Goal: Navigation & Orientation: Understand site structure

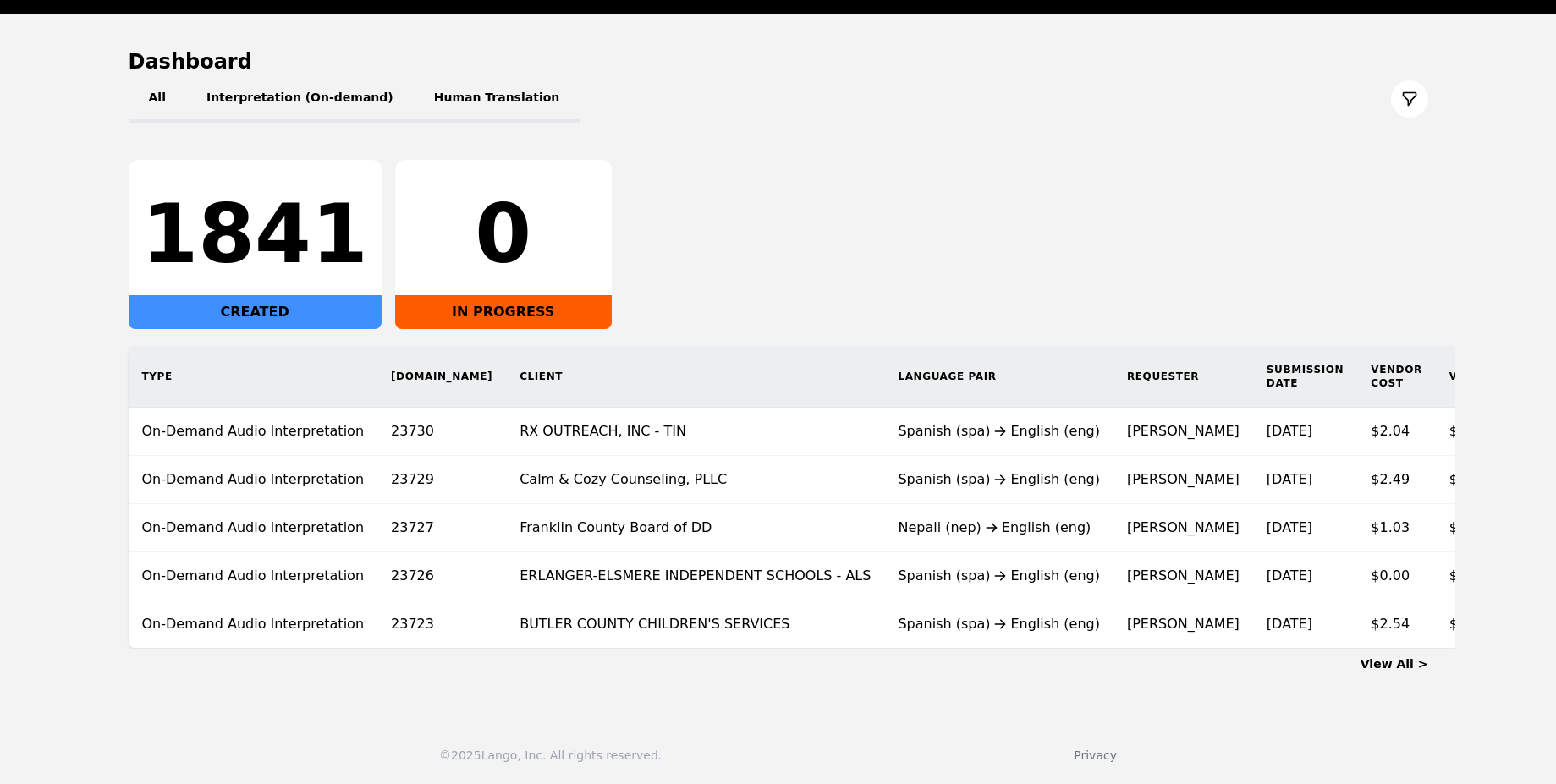
click at [1399, 667] on link "View All >" at bounding box center [1395, 665] width 68 height 14
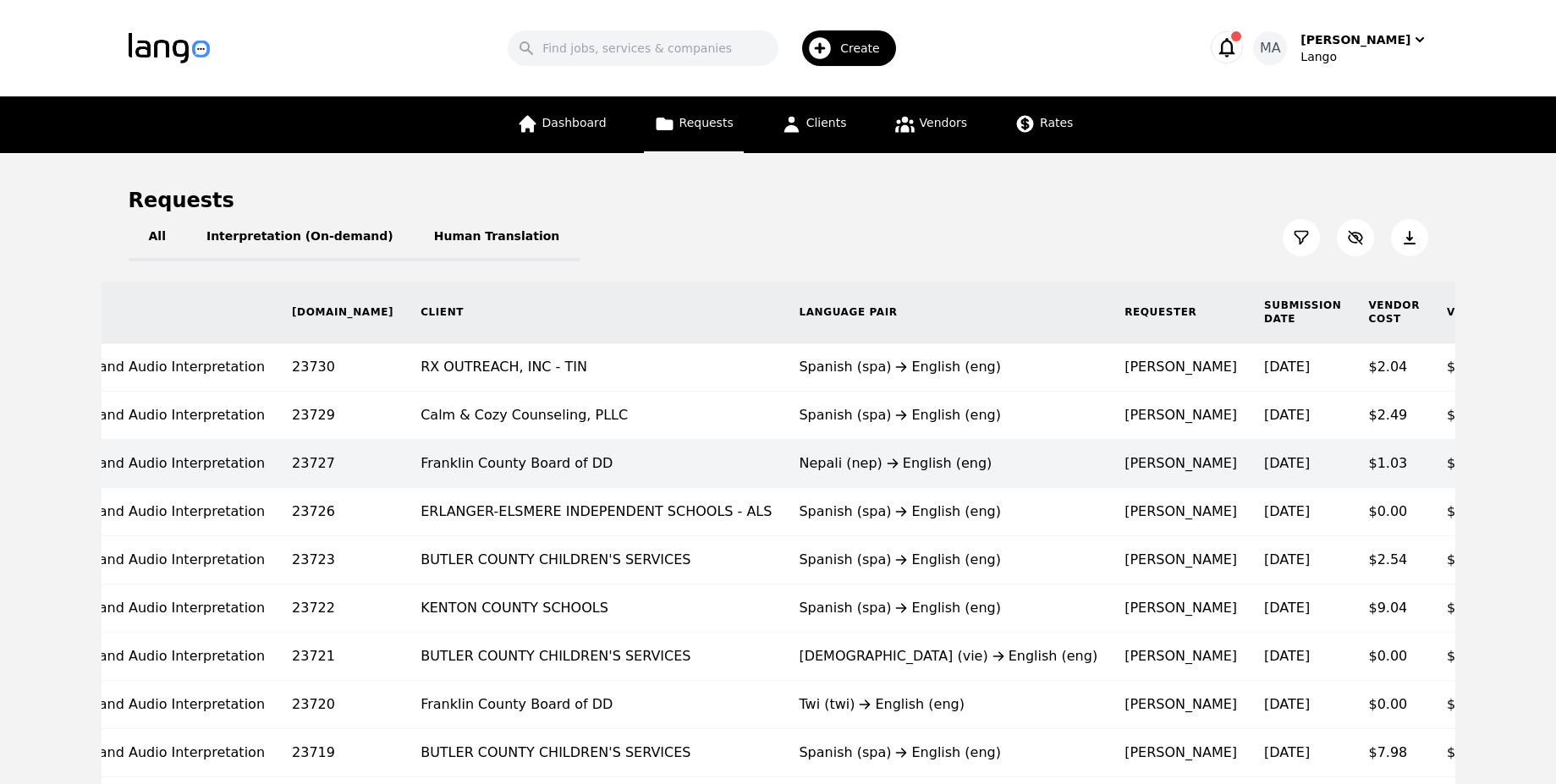
scroll to position [0, 128]
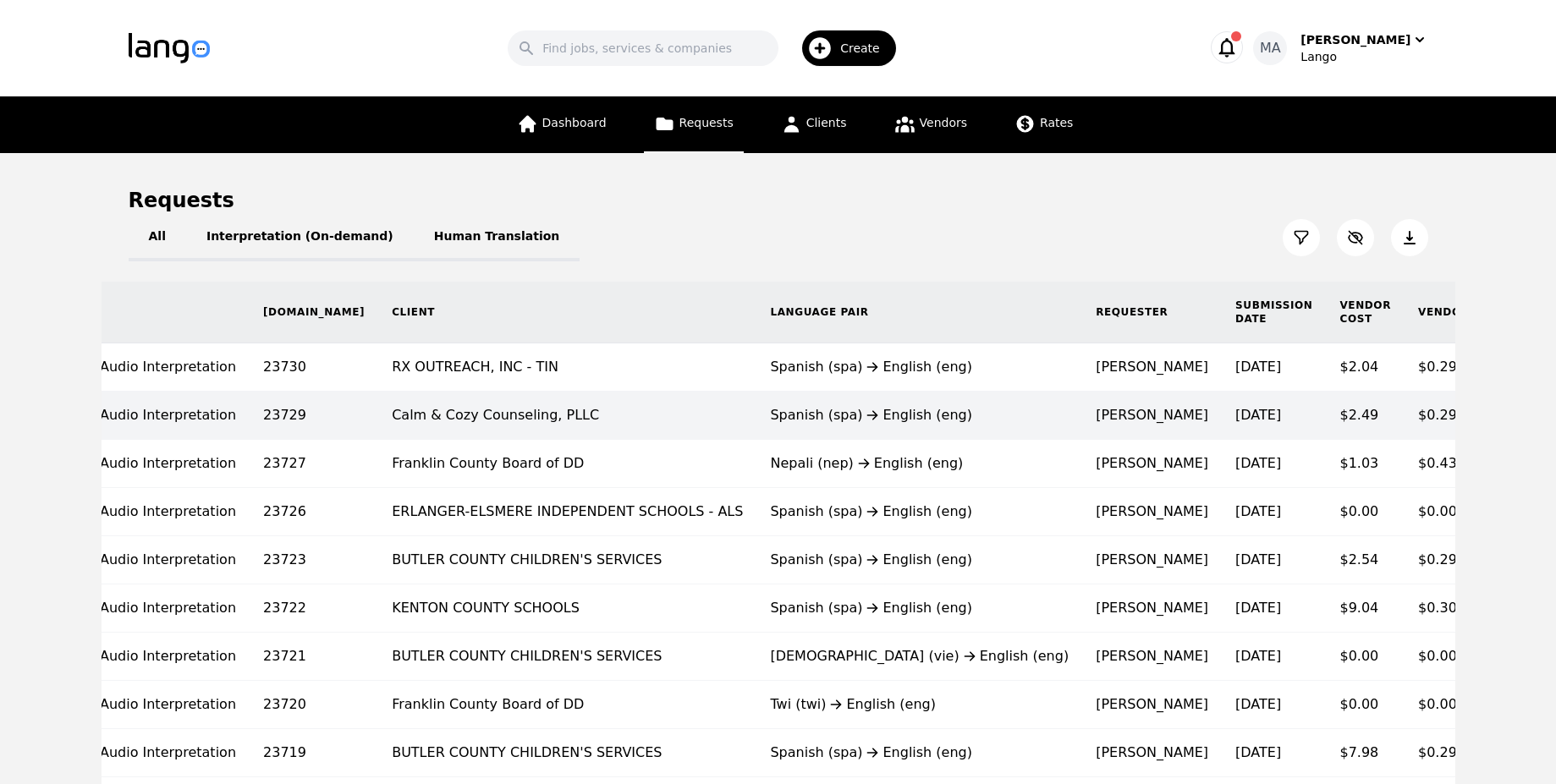
click at [1405, 427] on td "$0.29/minute" at bounding box center [1464, 415] width 118 height 48
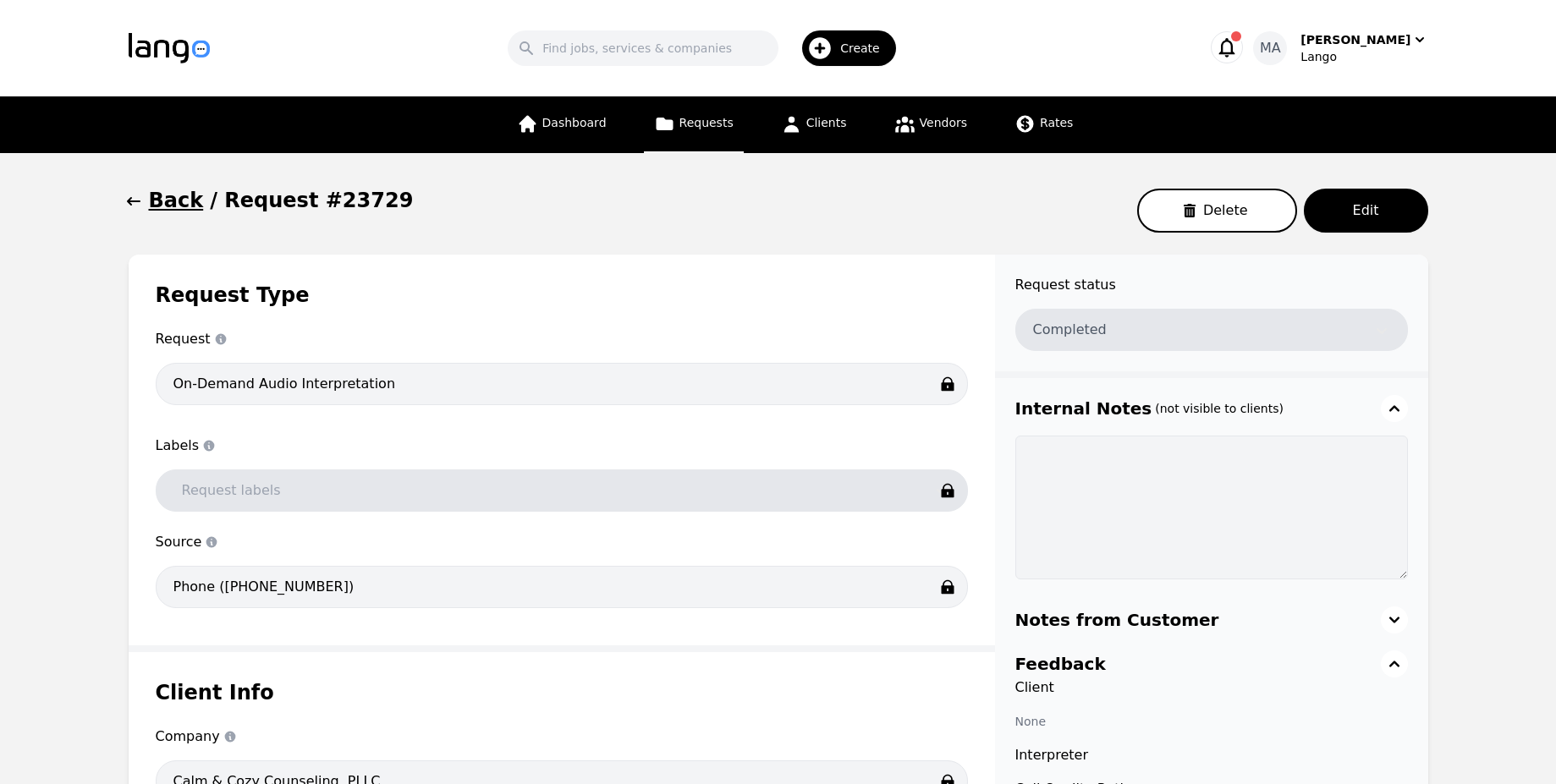
click at [1236, 43] on icon "button" at bounding box center [1227, 48] width 16 height 19
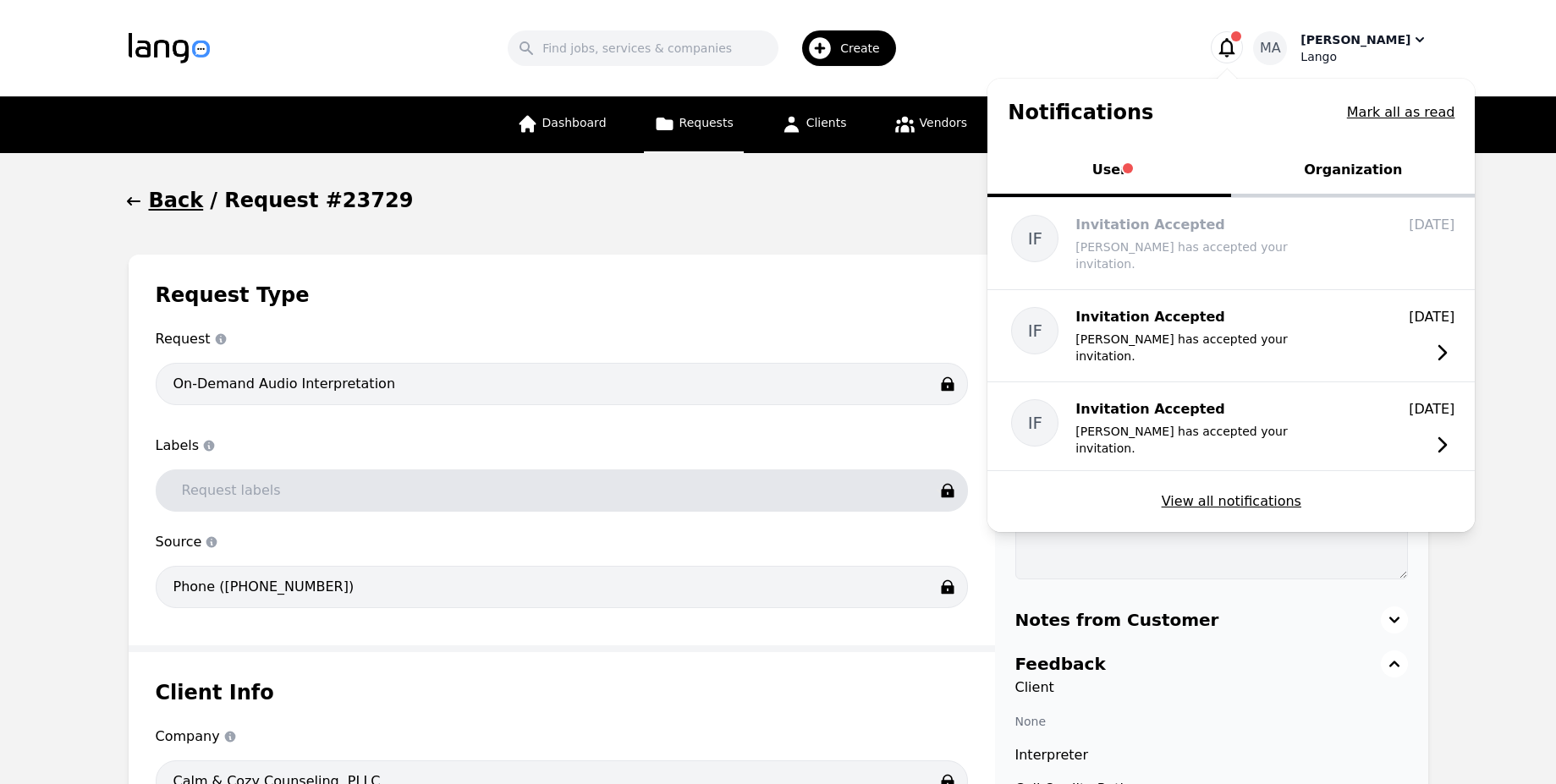
click at [1338, 50] on div "Lango" at bounding box center [1365, 56] width 127 height 17
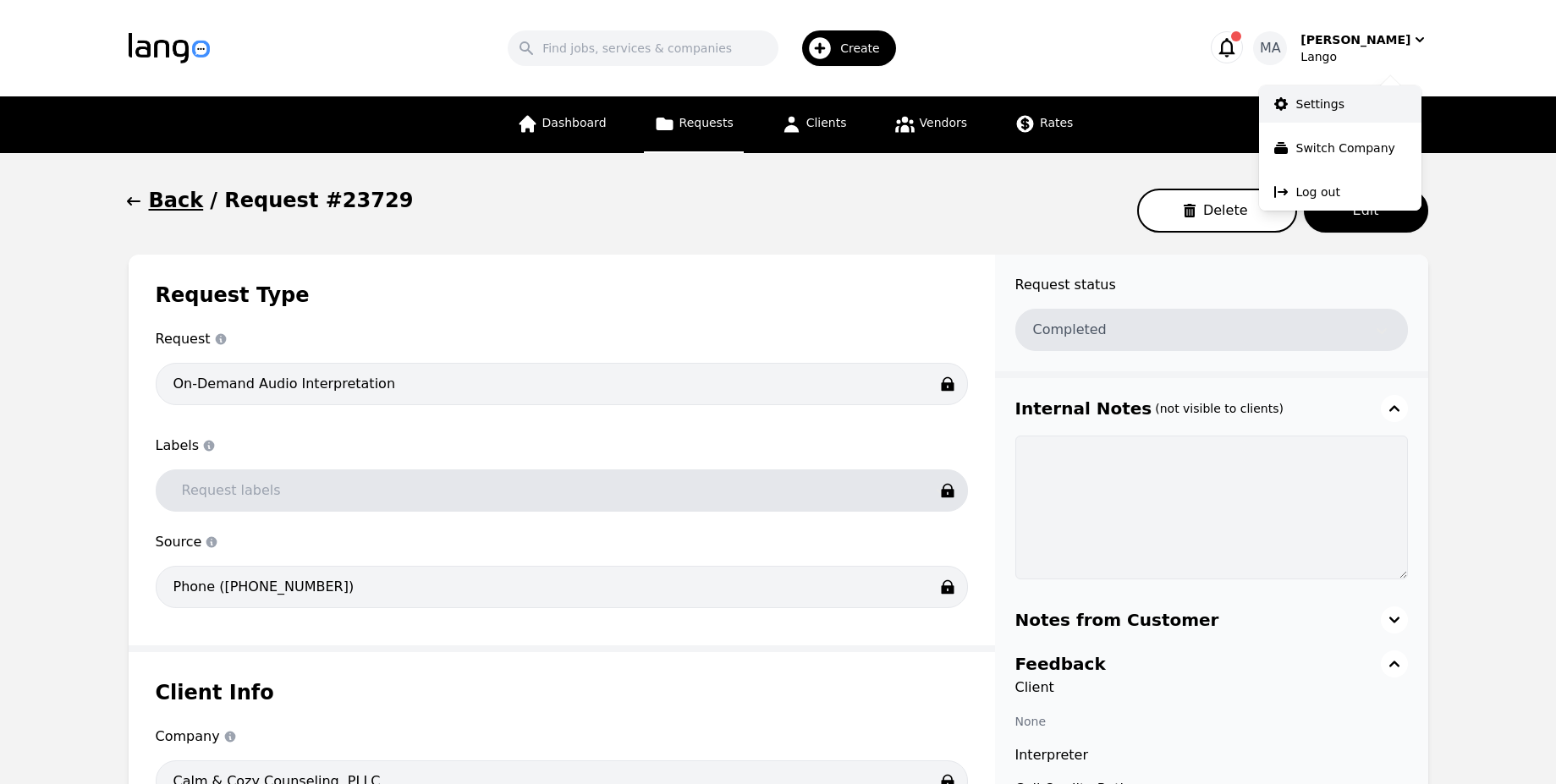
click at [1340, 88] on link "Settings" at bounding box center [1340, 104] width 163 height 37
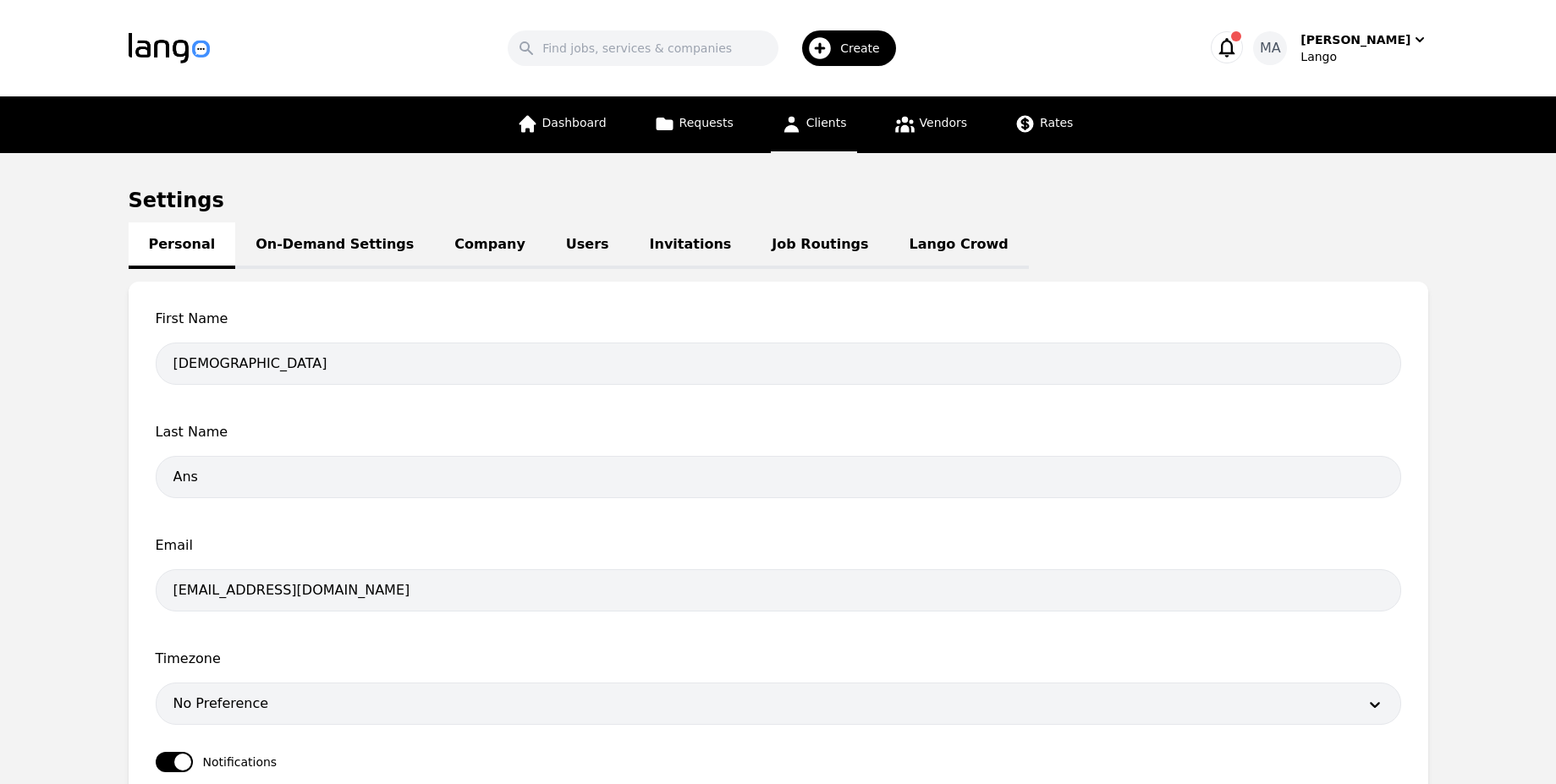
click at [803, 137] on link "Clients" at bounding box center [814, 124] width 86 height 57
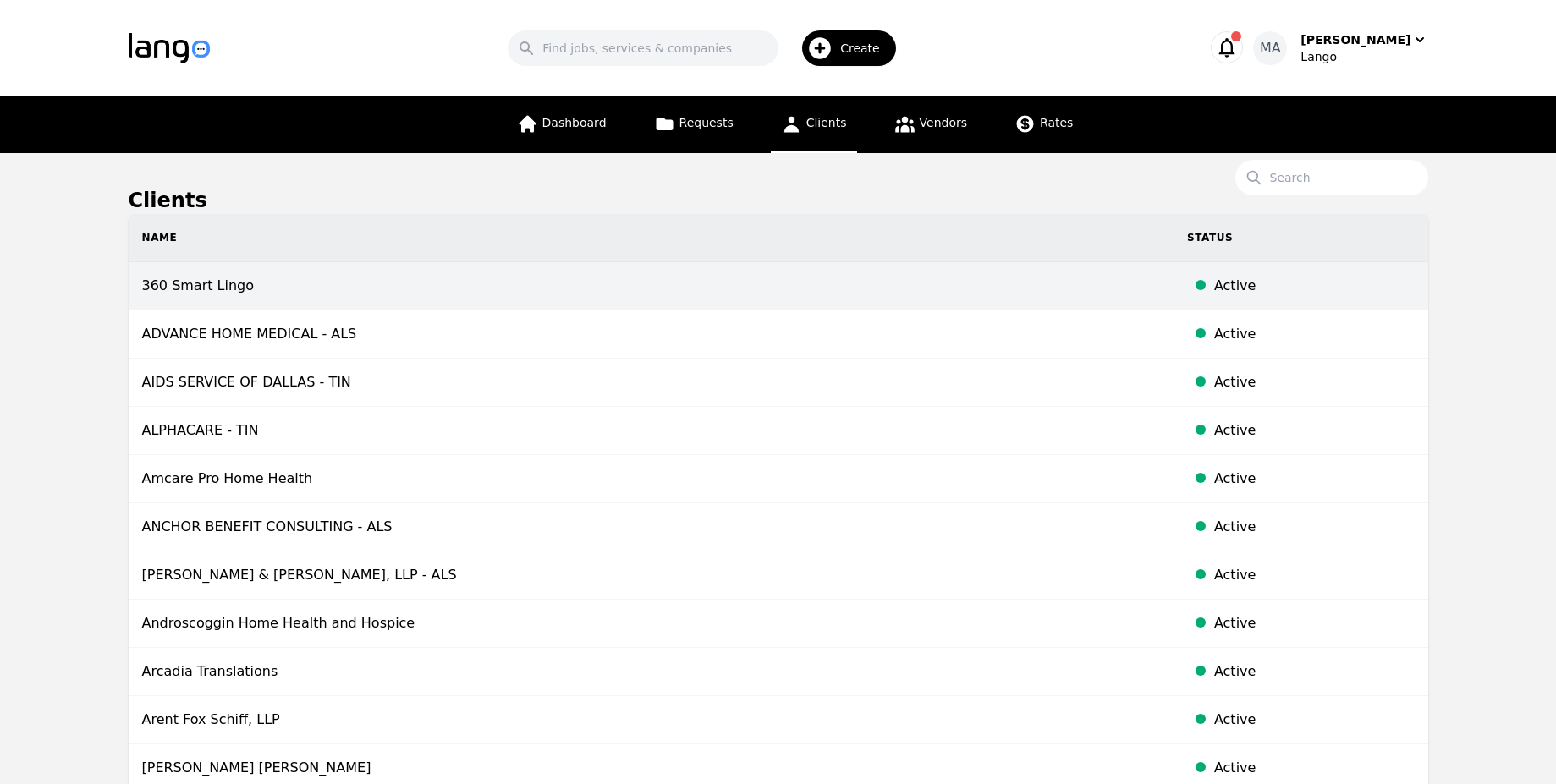
click at [433, 292] on td "360 Smart Lingo" at bounding box center [651, 285] width 1045 height 48
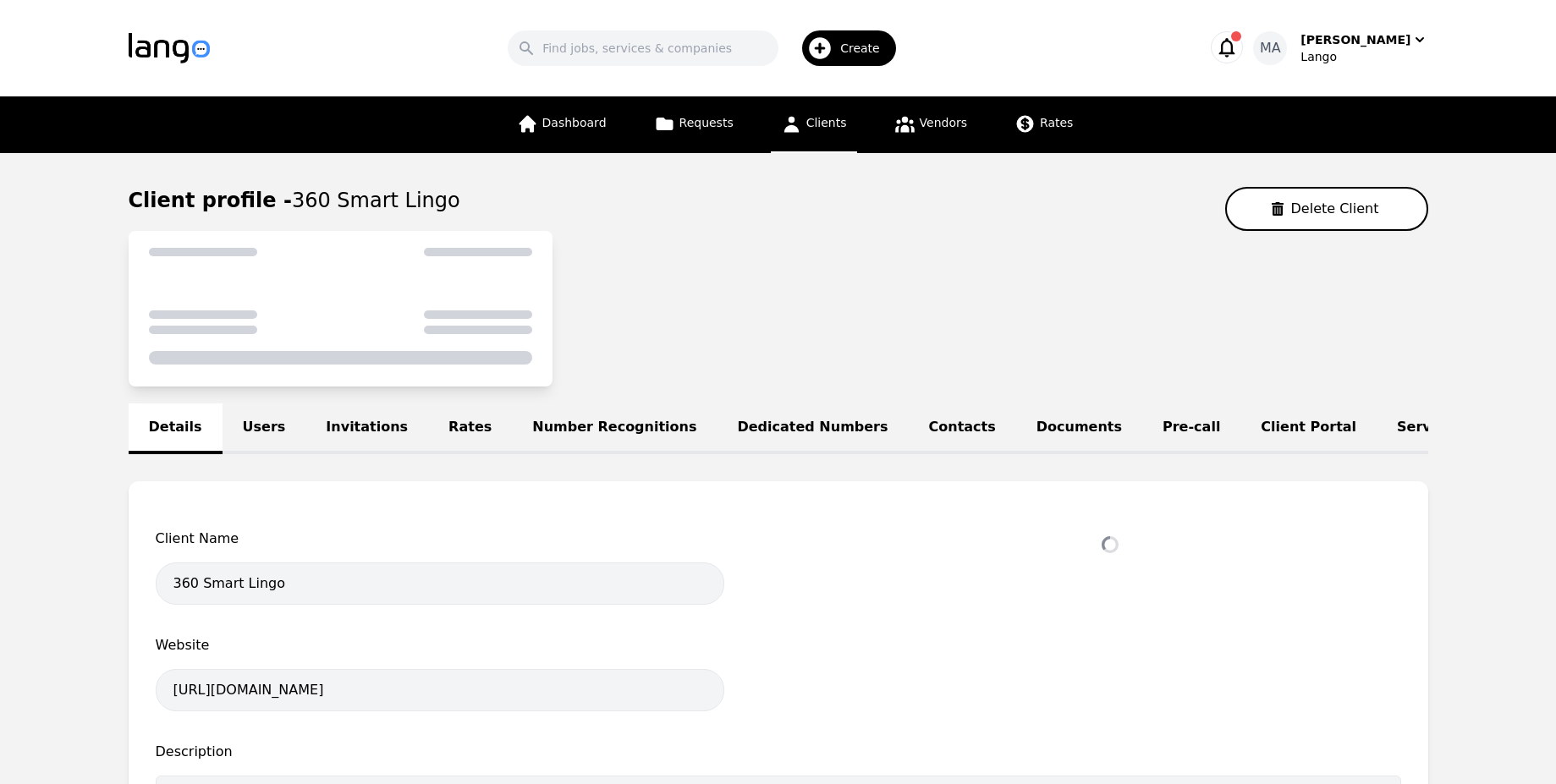
select select "active"
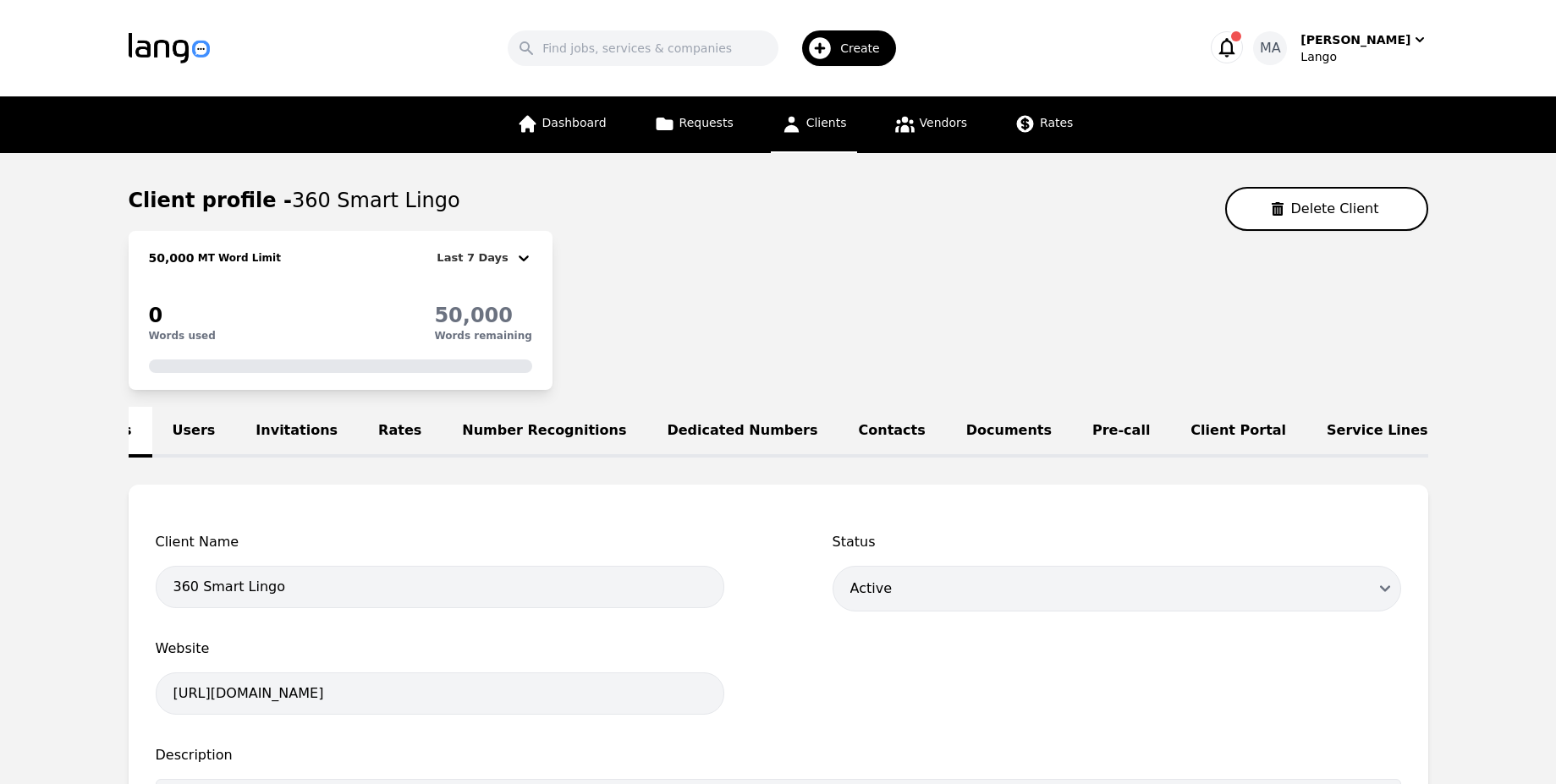
scroll to position [0, 72]
click at [1169, 446] on link "Client Portal" at bounding box center [1237, 432] width 137 height 50
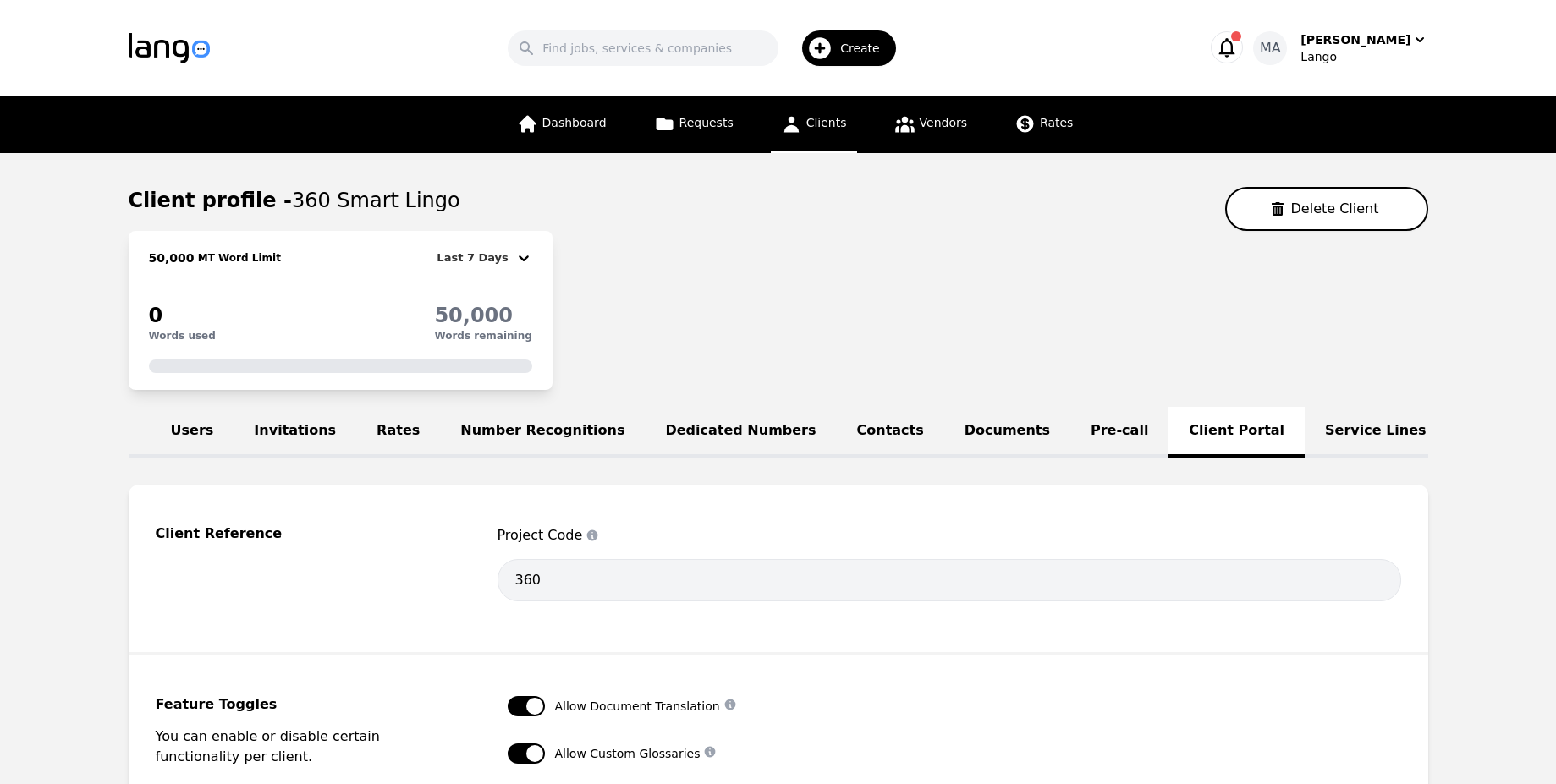
click at [1305, 439] on link "Service Lines" at bounding box center [1376, 432] width 142 height 50
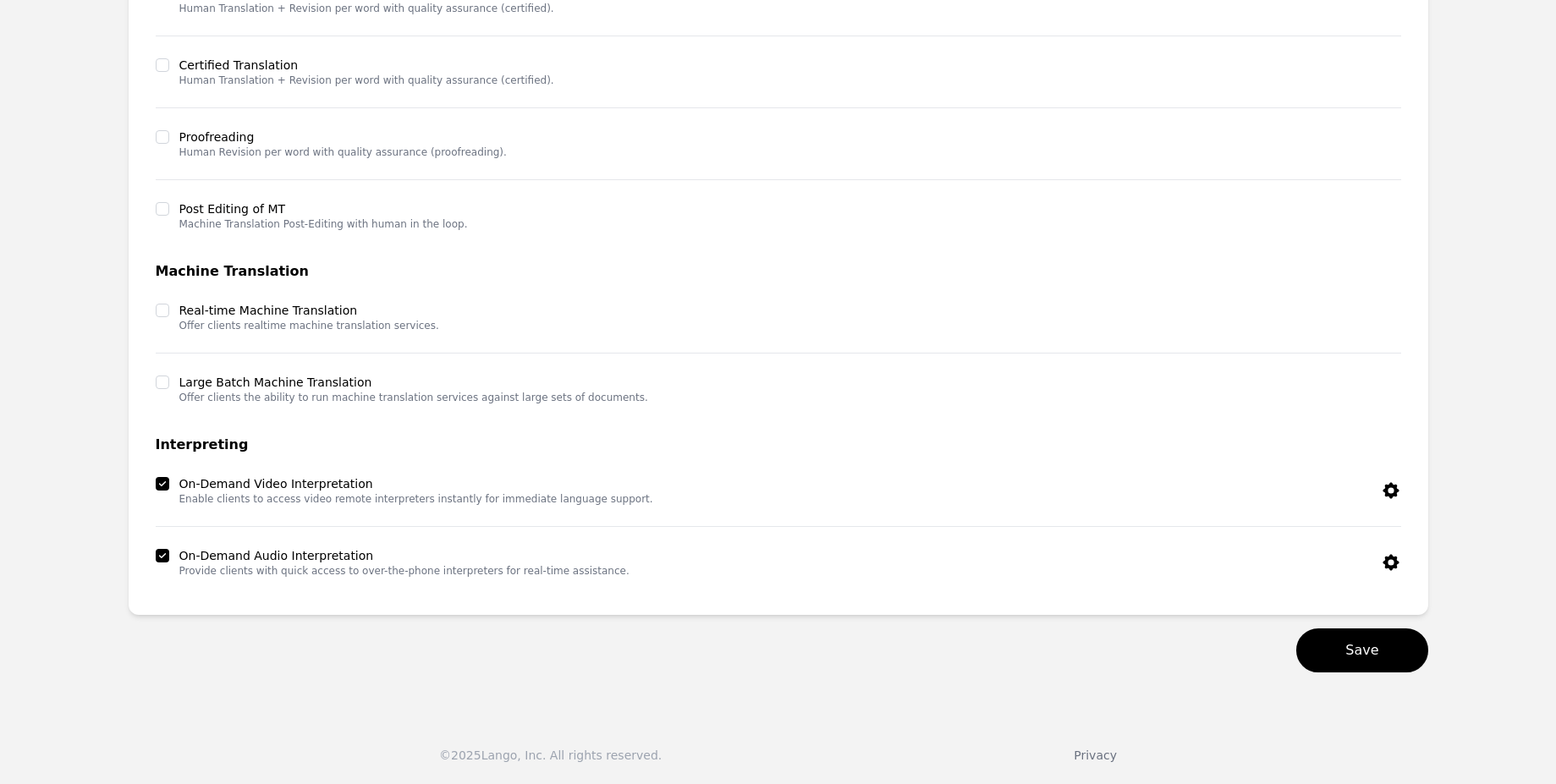
scroll to position [700, 0]
click at [1391, 576] on button "button" at bounding box center [1391, 562] width 20 height 30
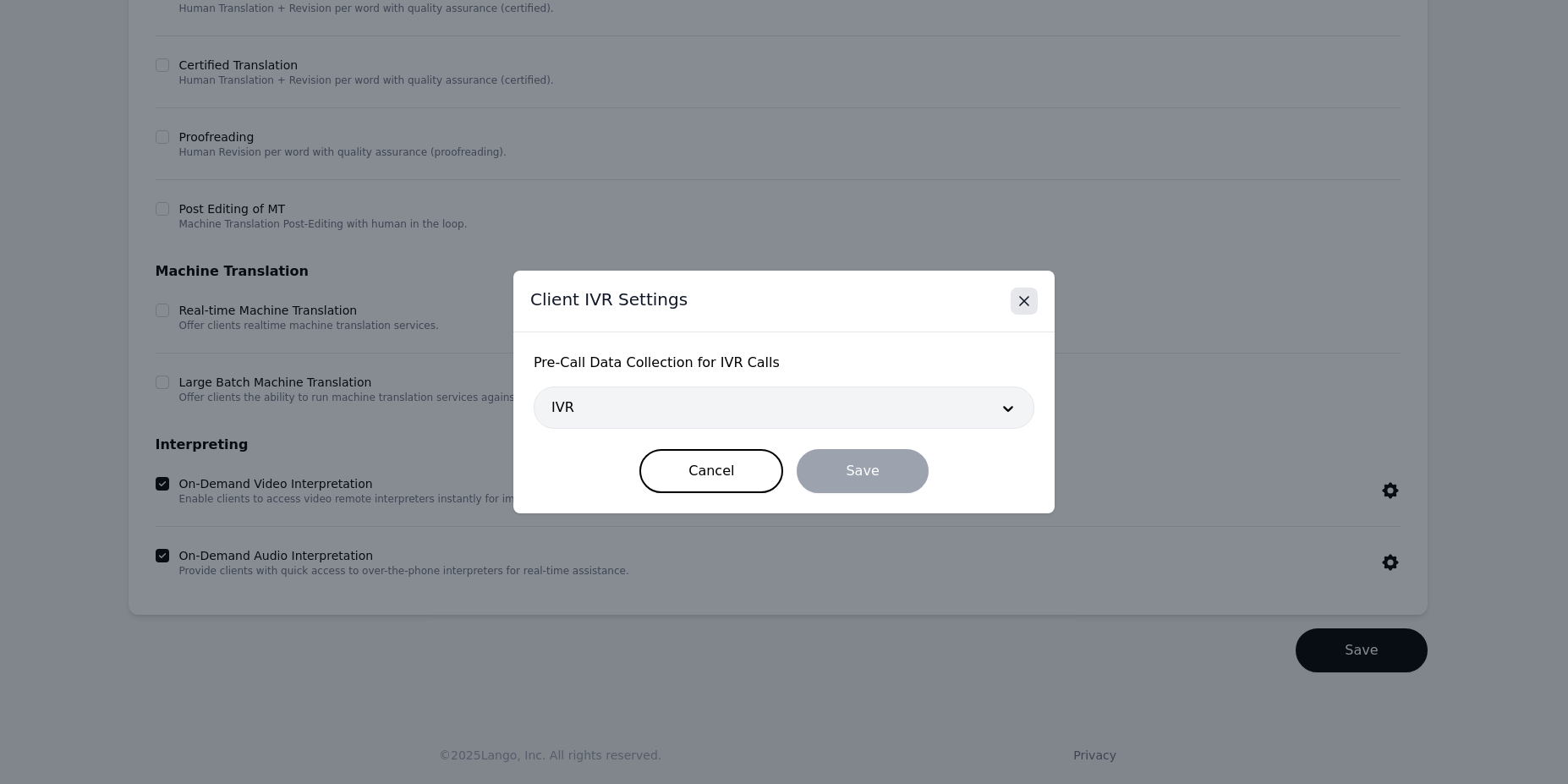
click at [1018, 299] on icon "Close" at bounding box center [1024, 300] width 17 height 17
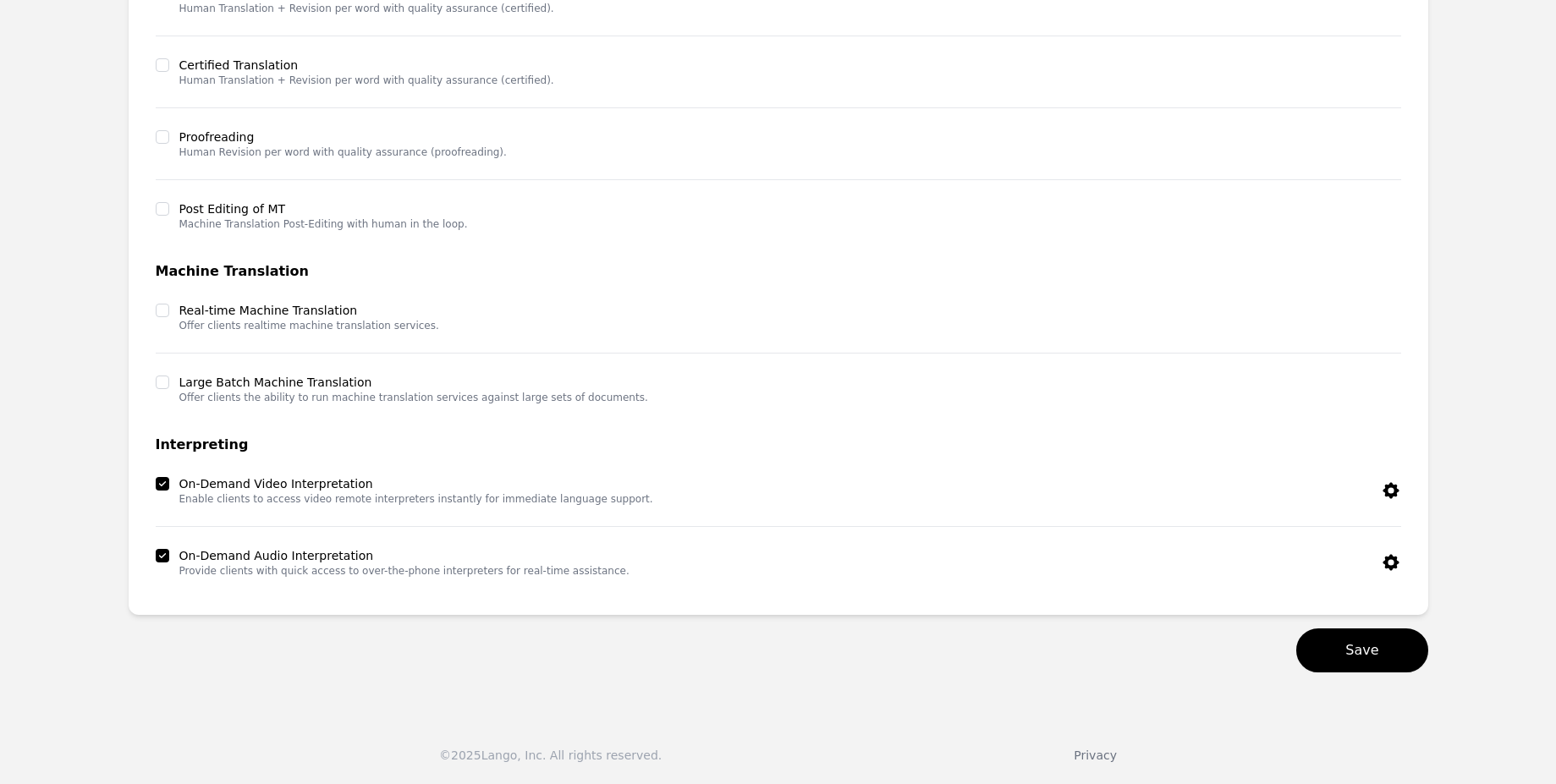
click at [1382, 493] on icon "button" at bounding box center [1391, 490] width 20 height 20
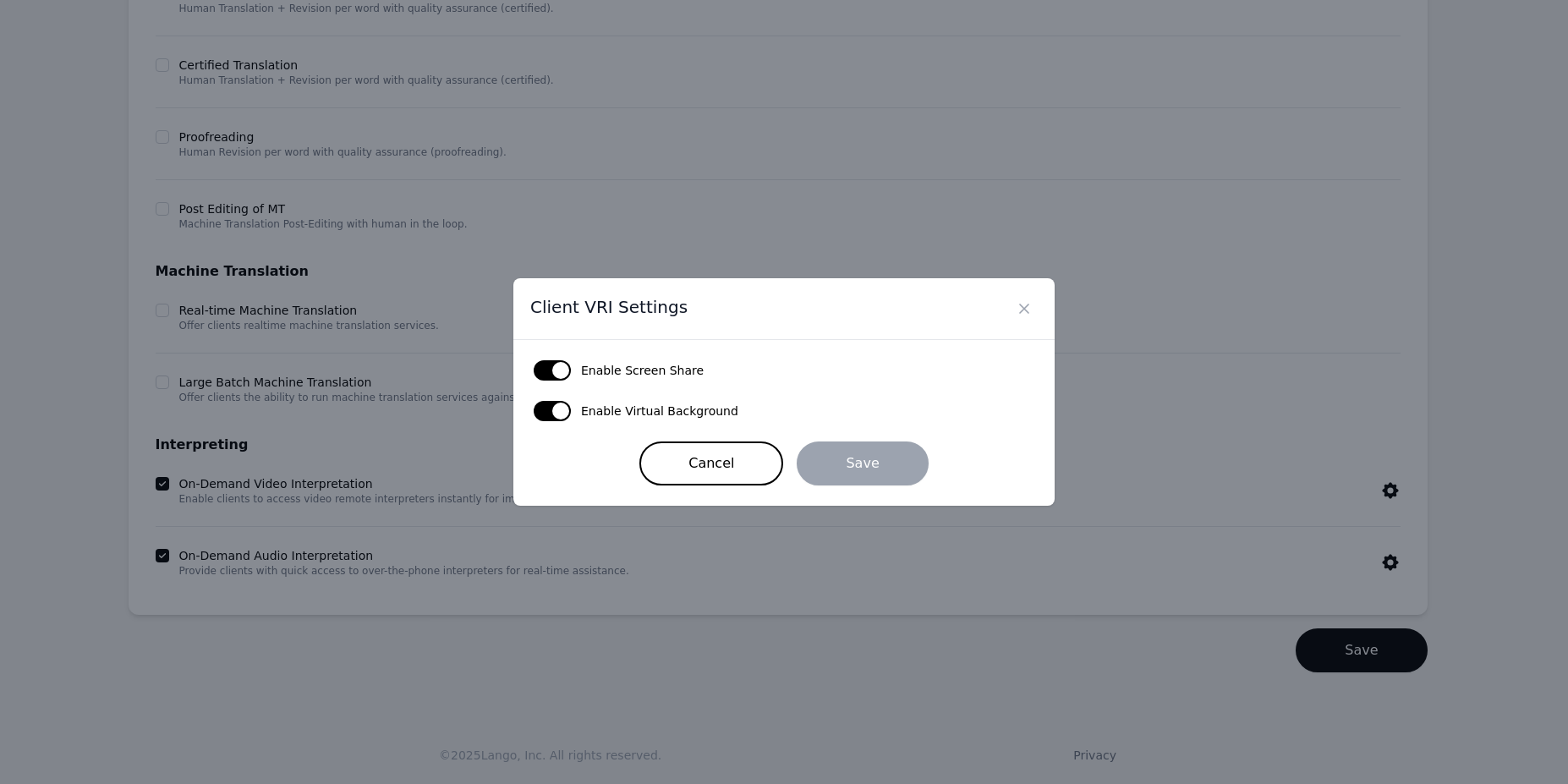
click at [1380, 492] on div "Client VRI Settings Enable Screen Share Enable Virtual Background Cancel Save" at bounding box center [784, 392] width 1568 height 784
click at [1031, 308] on icon "Close" at bounding box center [1024, 308] width 17 height 17
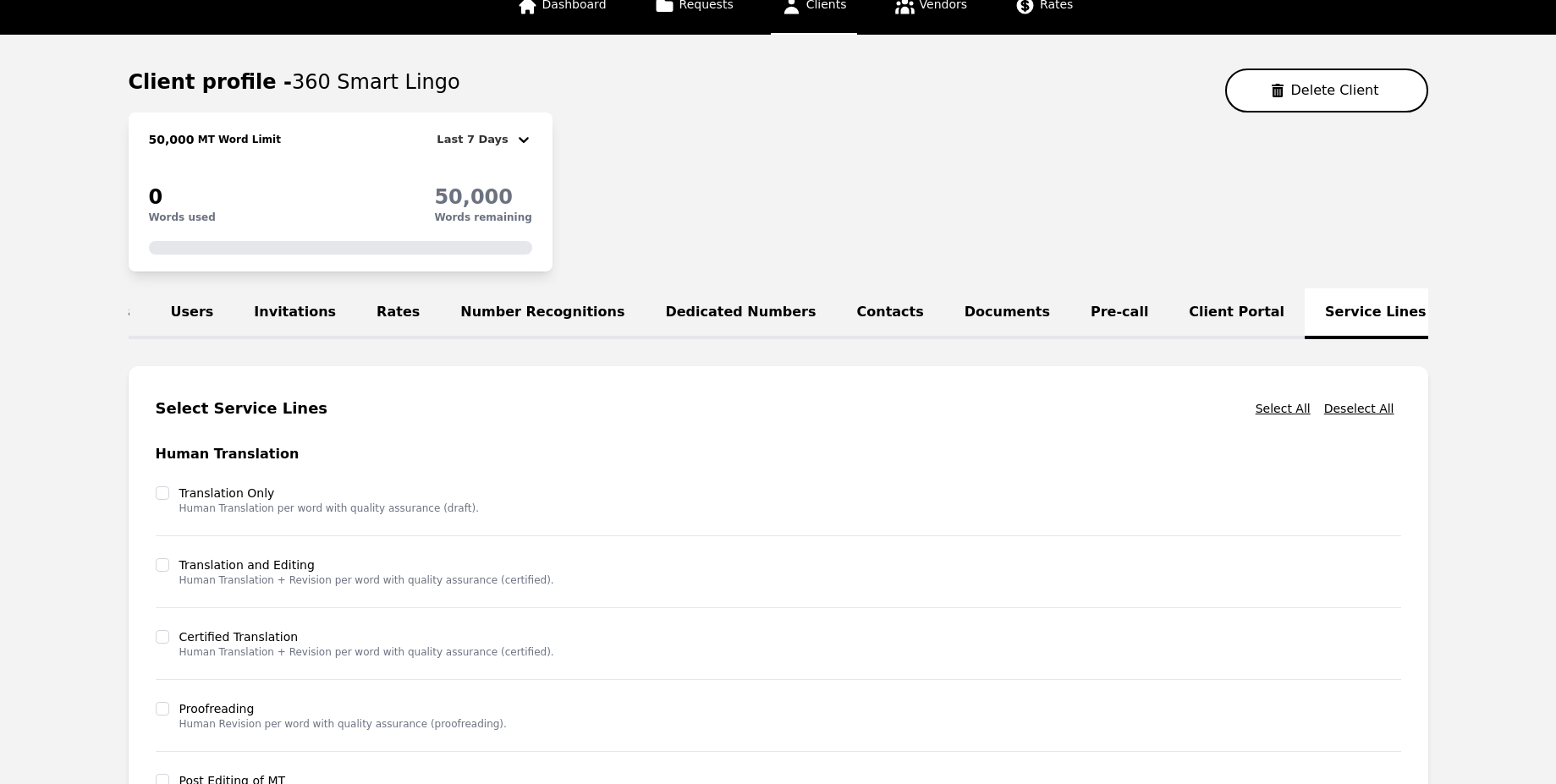
scroll to position [0, 0]
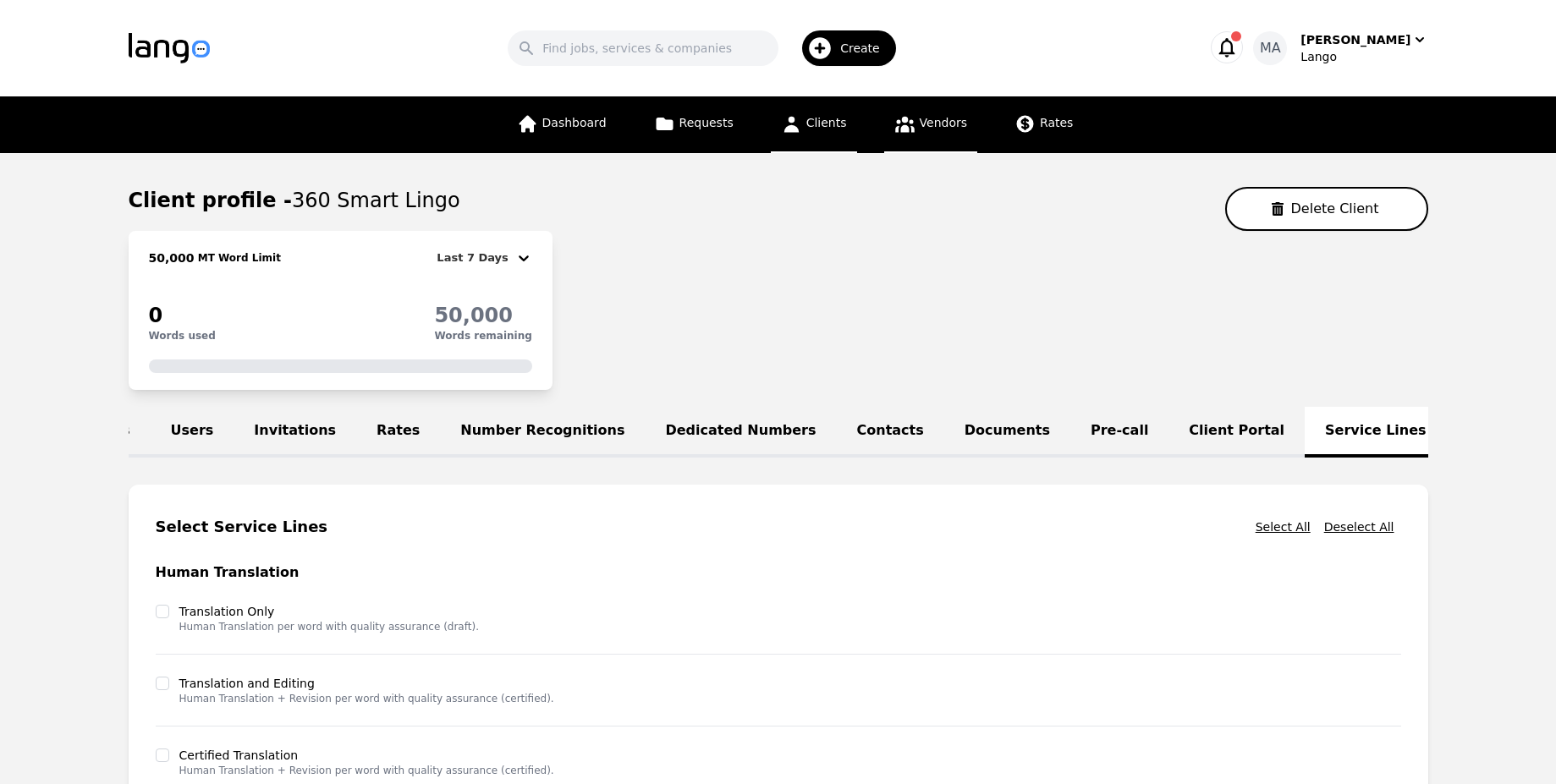
click at [969, 134] on link "Vendors" at bounding box center [930, 124] width 93 height 57
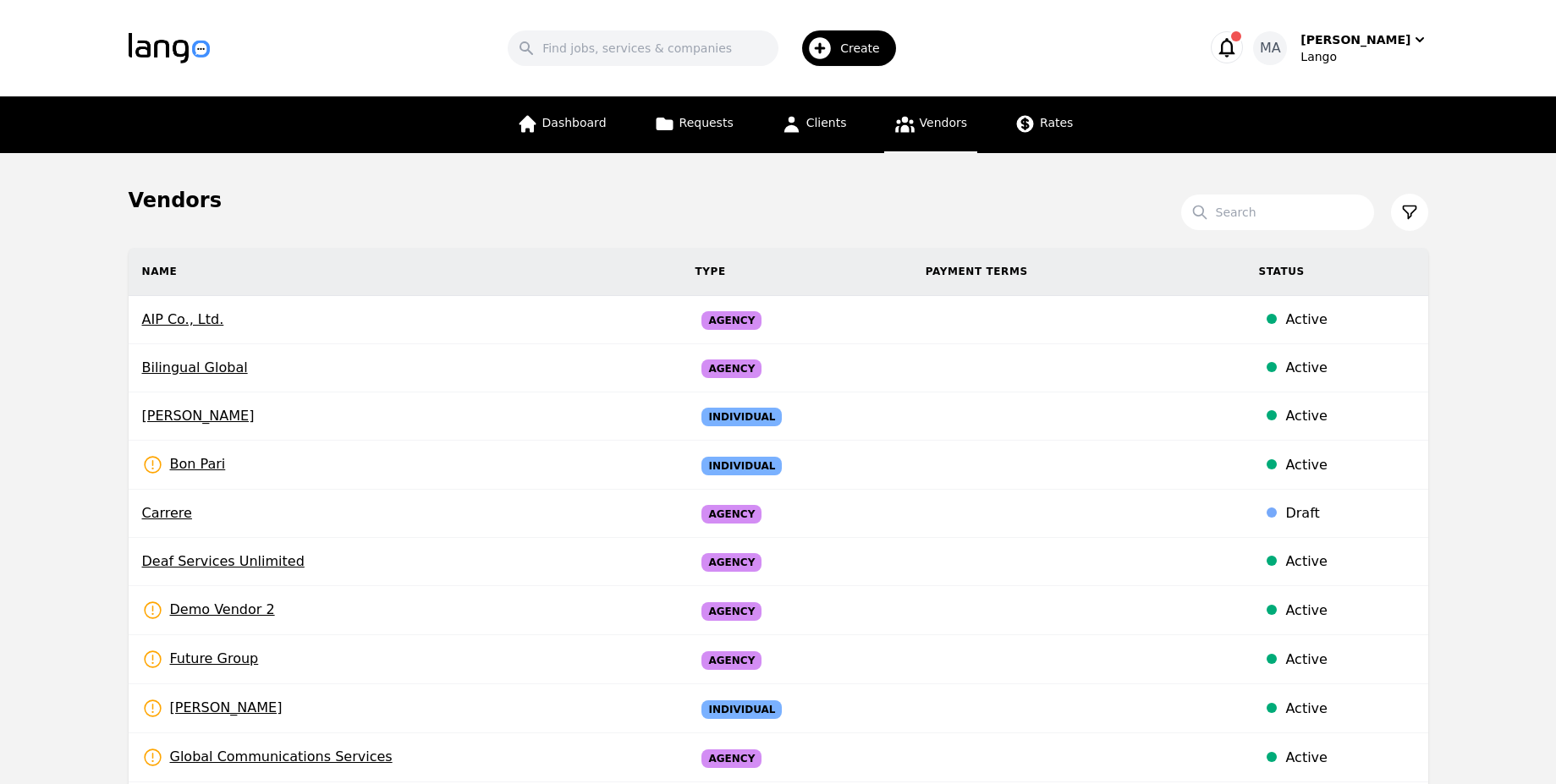
click at [595, 326] on span "AIP Co., Ltd." at bounding box center [405, 319] width 526 height 20
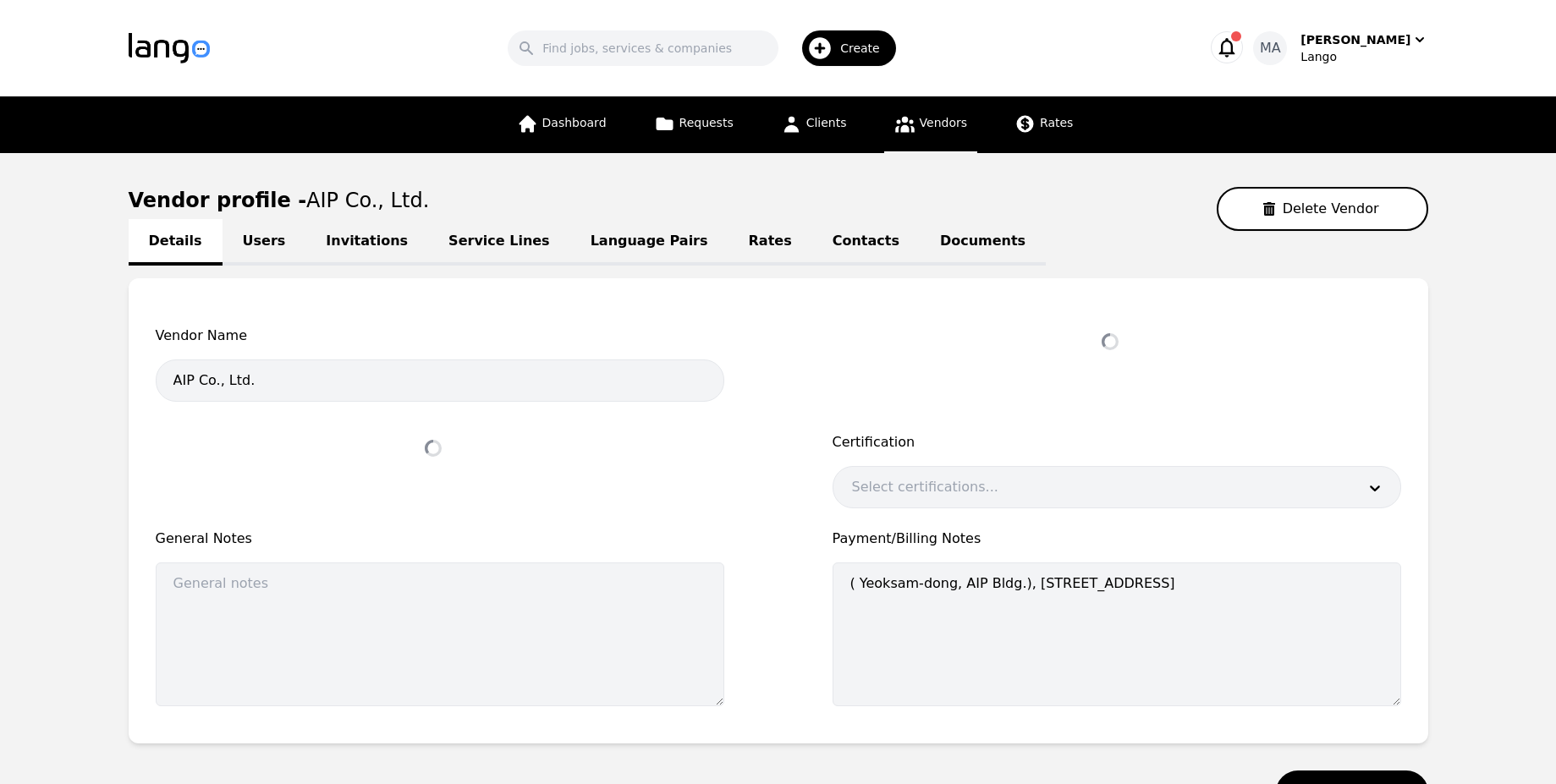
select select "active"
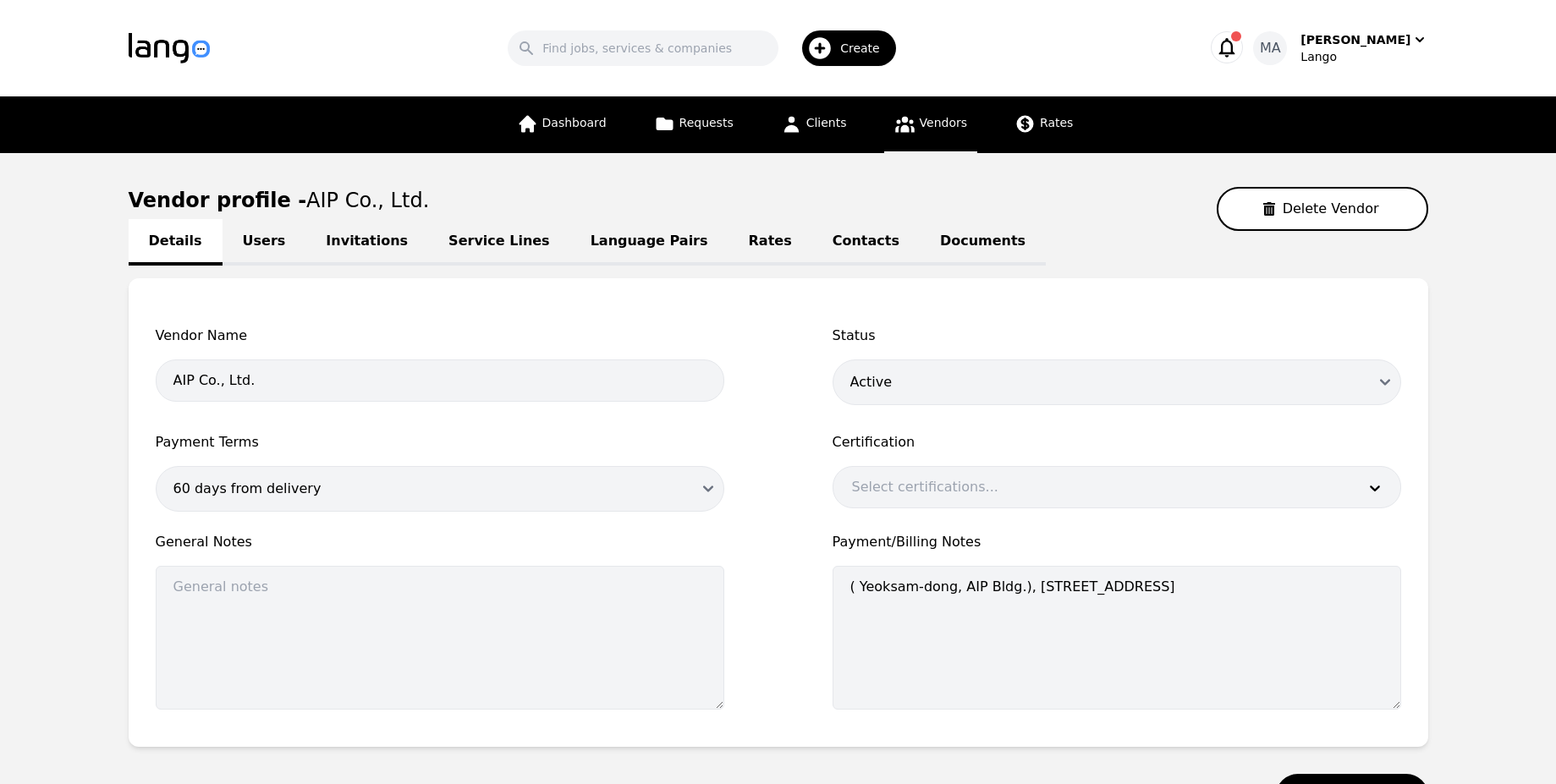
click at [516, 257] on link "Service Lines" at bounding box center [499, 242] width 142 height 46
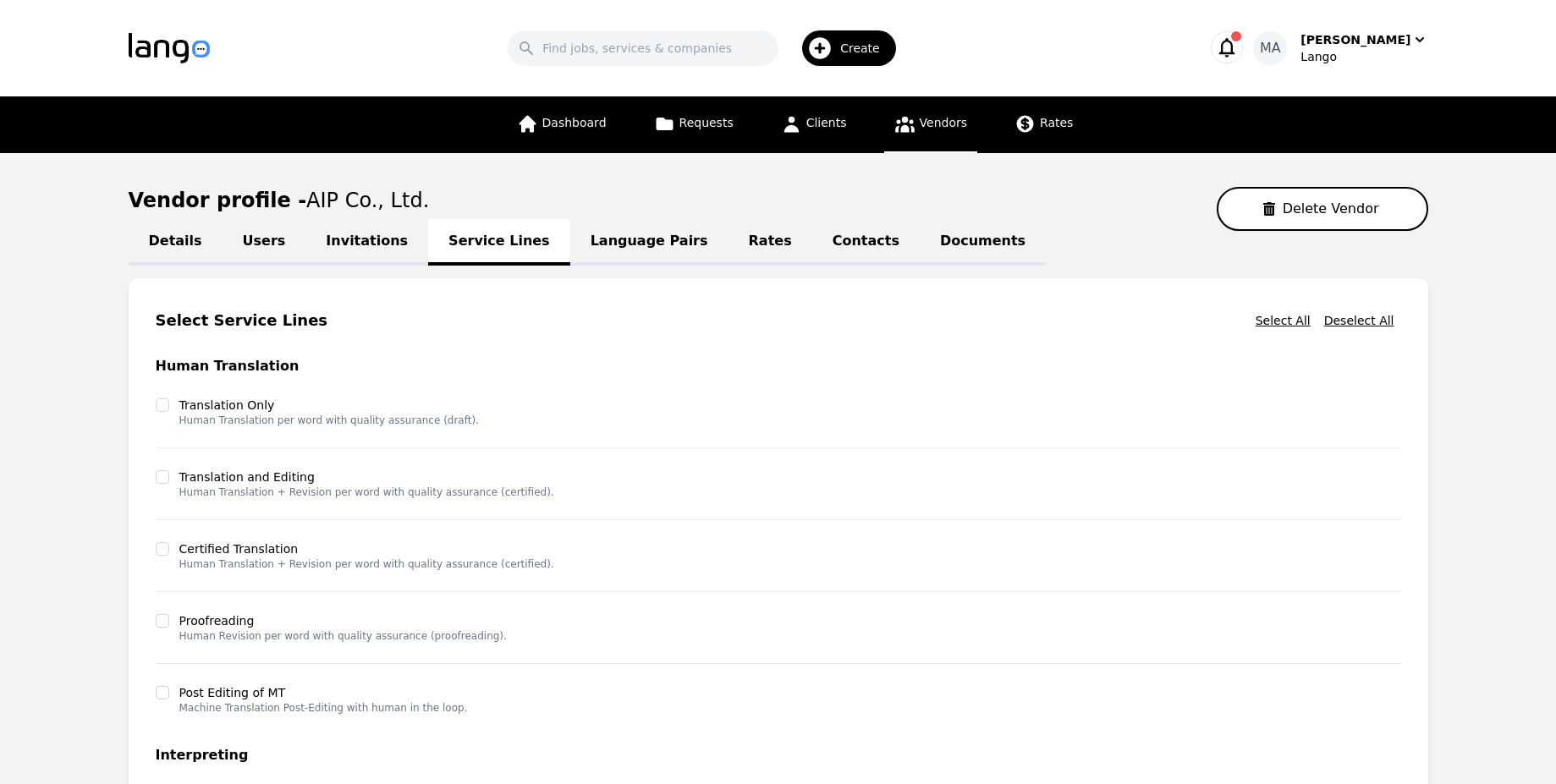
click at [612, 240] on link "Language Pairs" at bounding box center [649, 242] width 158 height 46
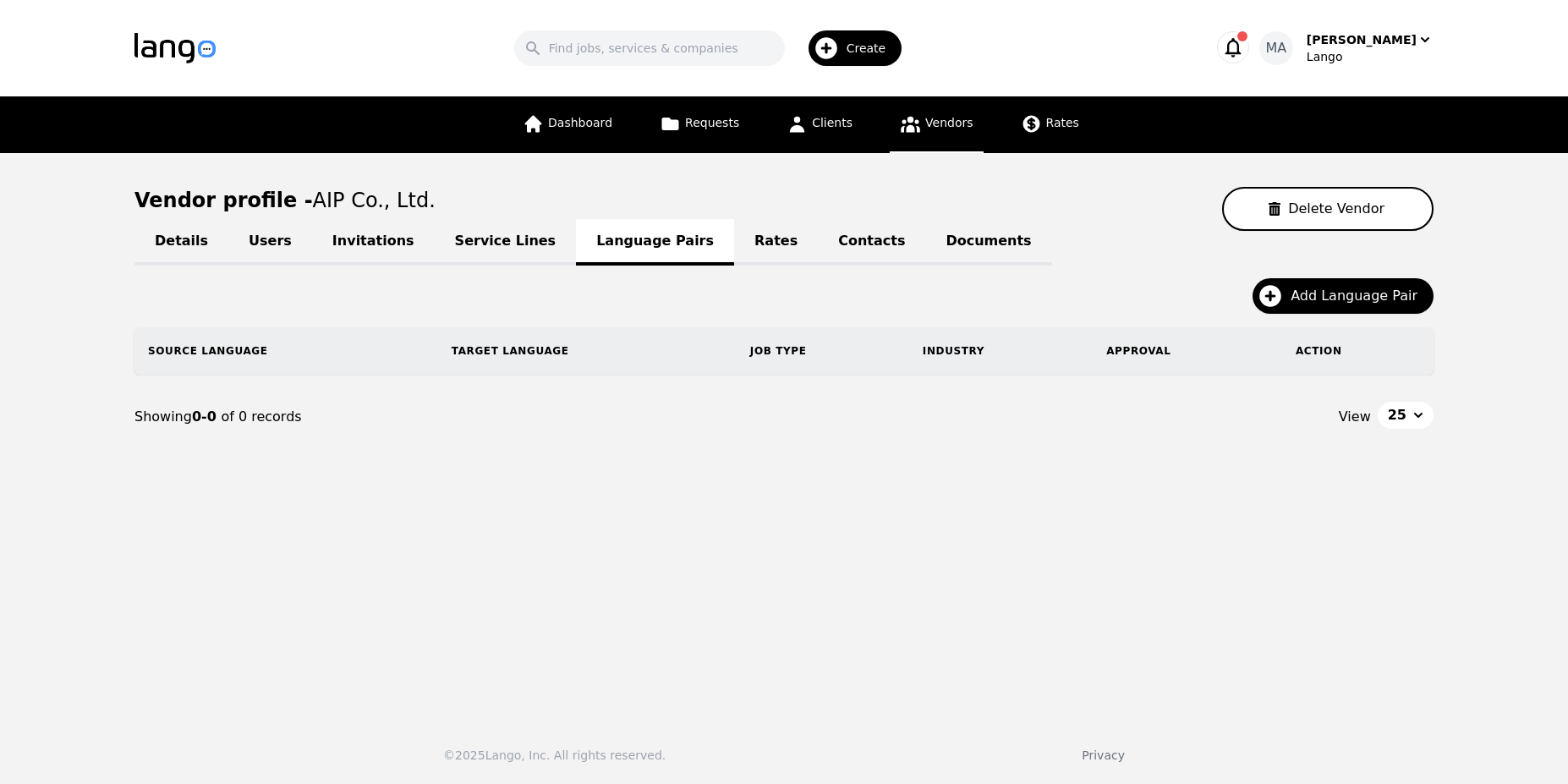
click at [817, 253] on link "Contacts" at bounding box center [871, 242] width 108 height 46
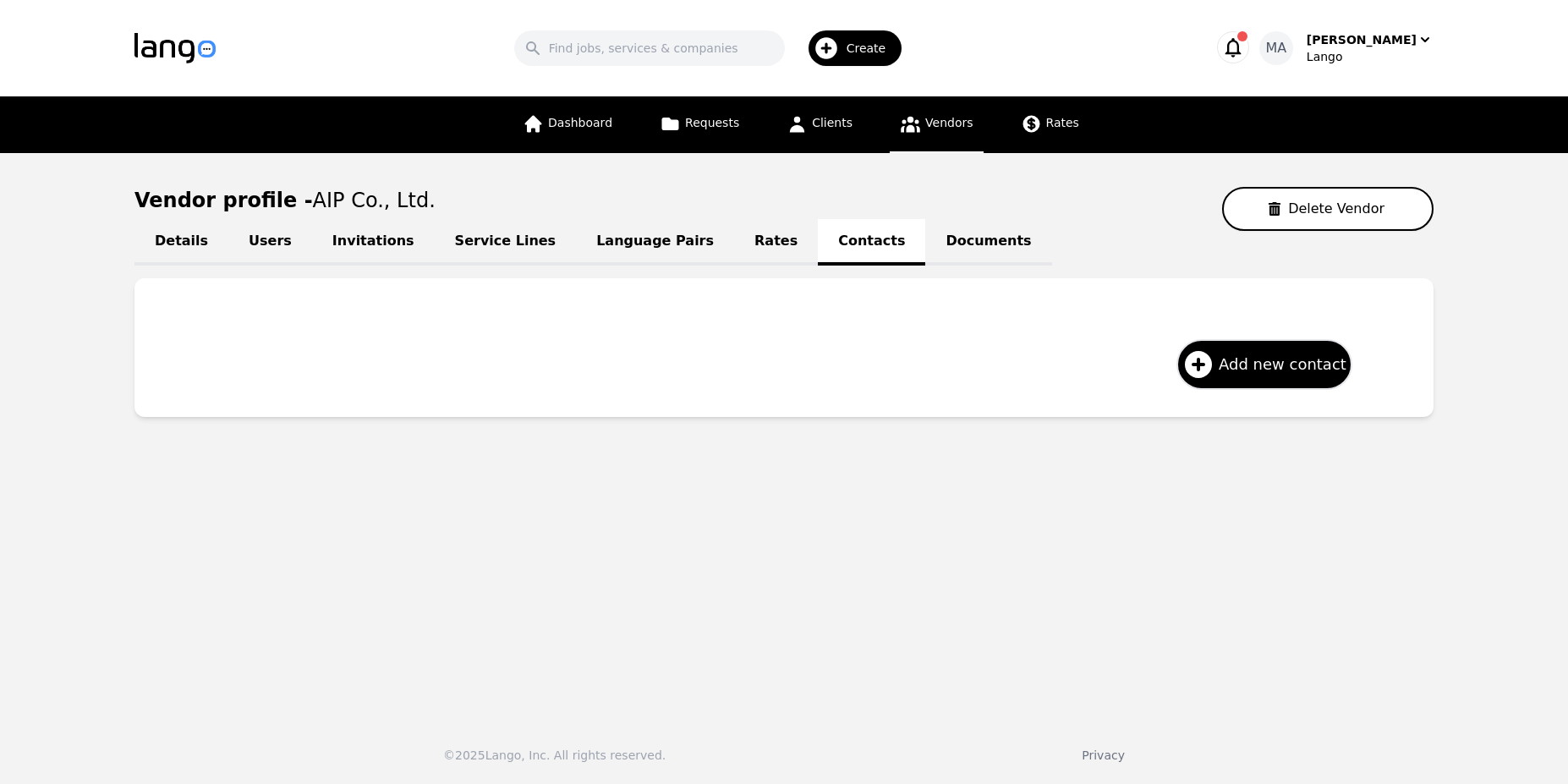
click at [925, 235] on link "Documents" at bounding box center [988, 242] width 126 height 46
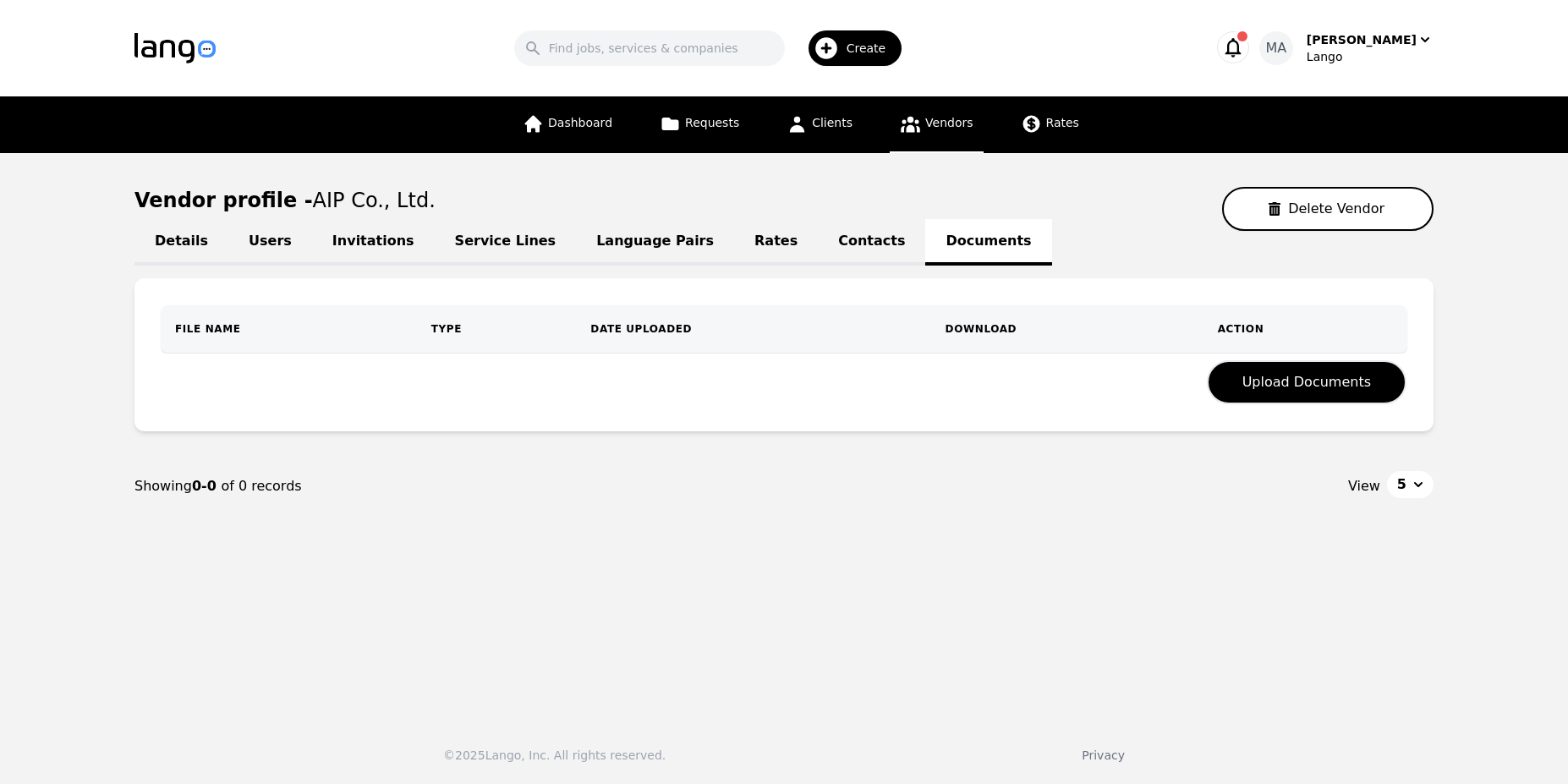
click at [734, 240] on link "Rates" at bounding box center [776, 242] width 83 height 46
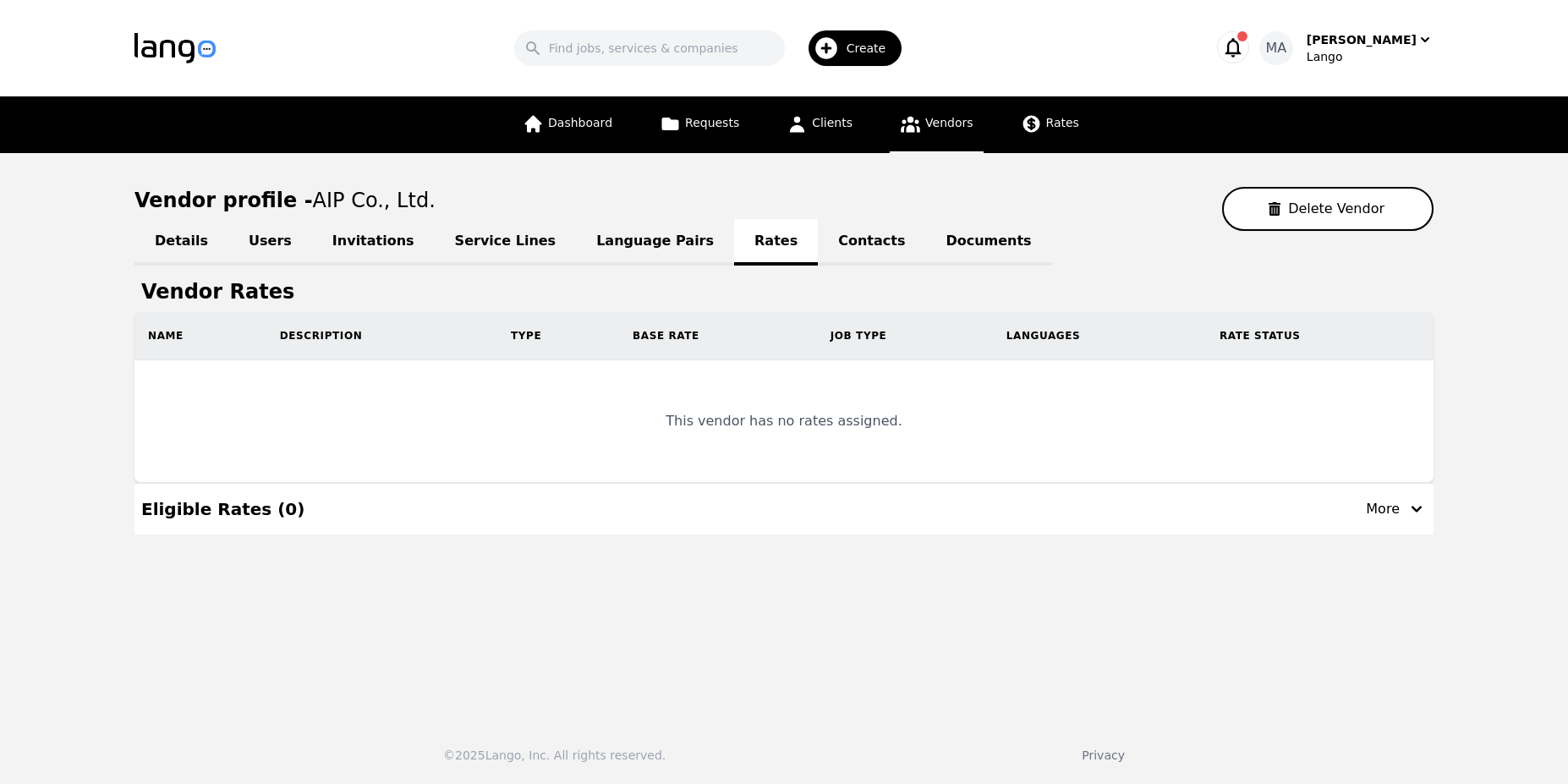
click at [817, 248] on link "Contacts" at bounding box center [871, 242] width 108 height 46
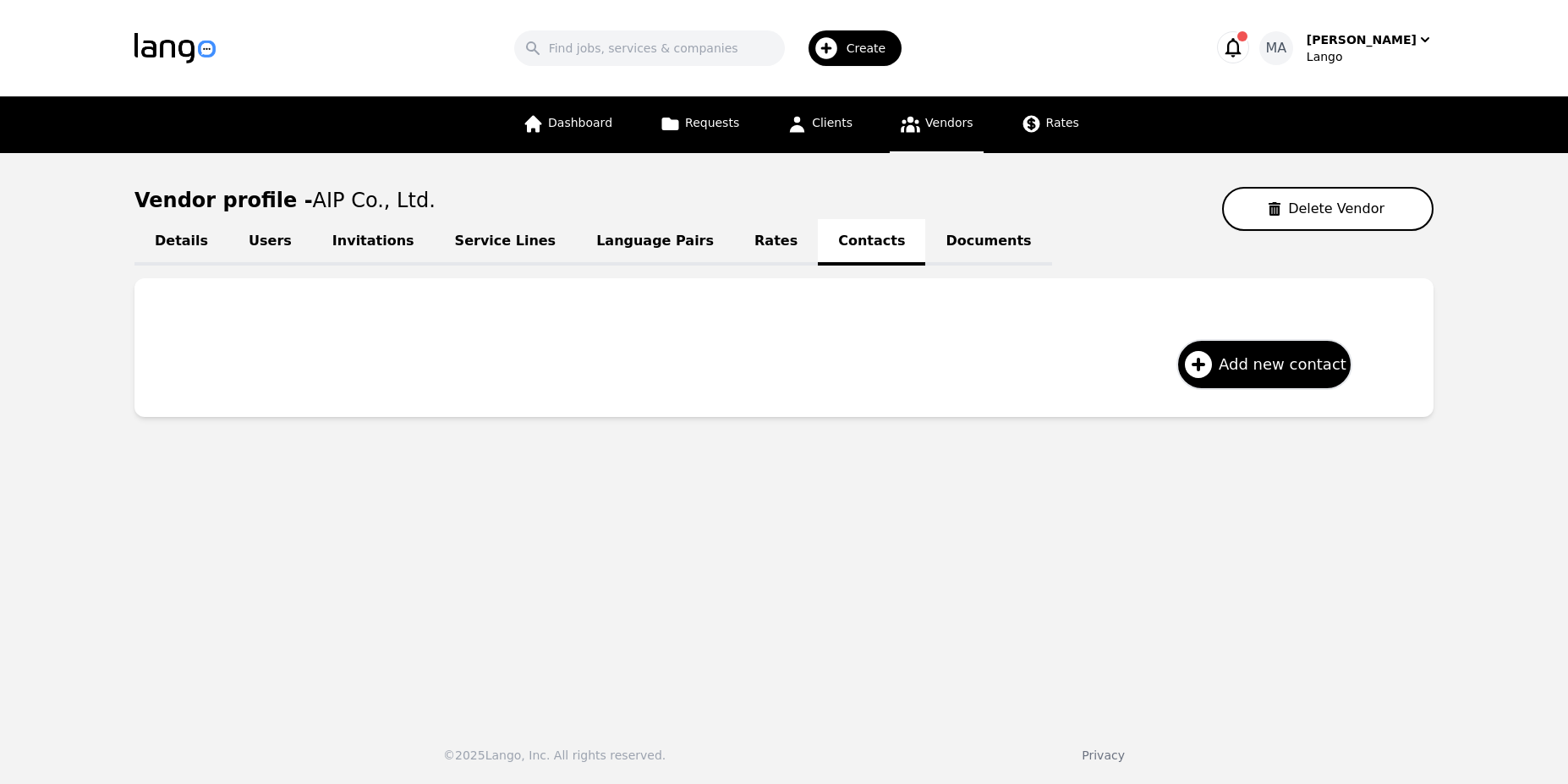
click at [584, 239] on link "Language Pairs" at bounding box center [655, 242] width 158 height 46
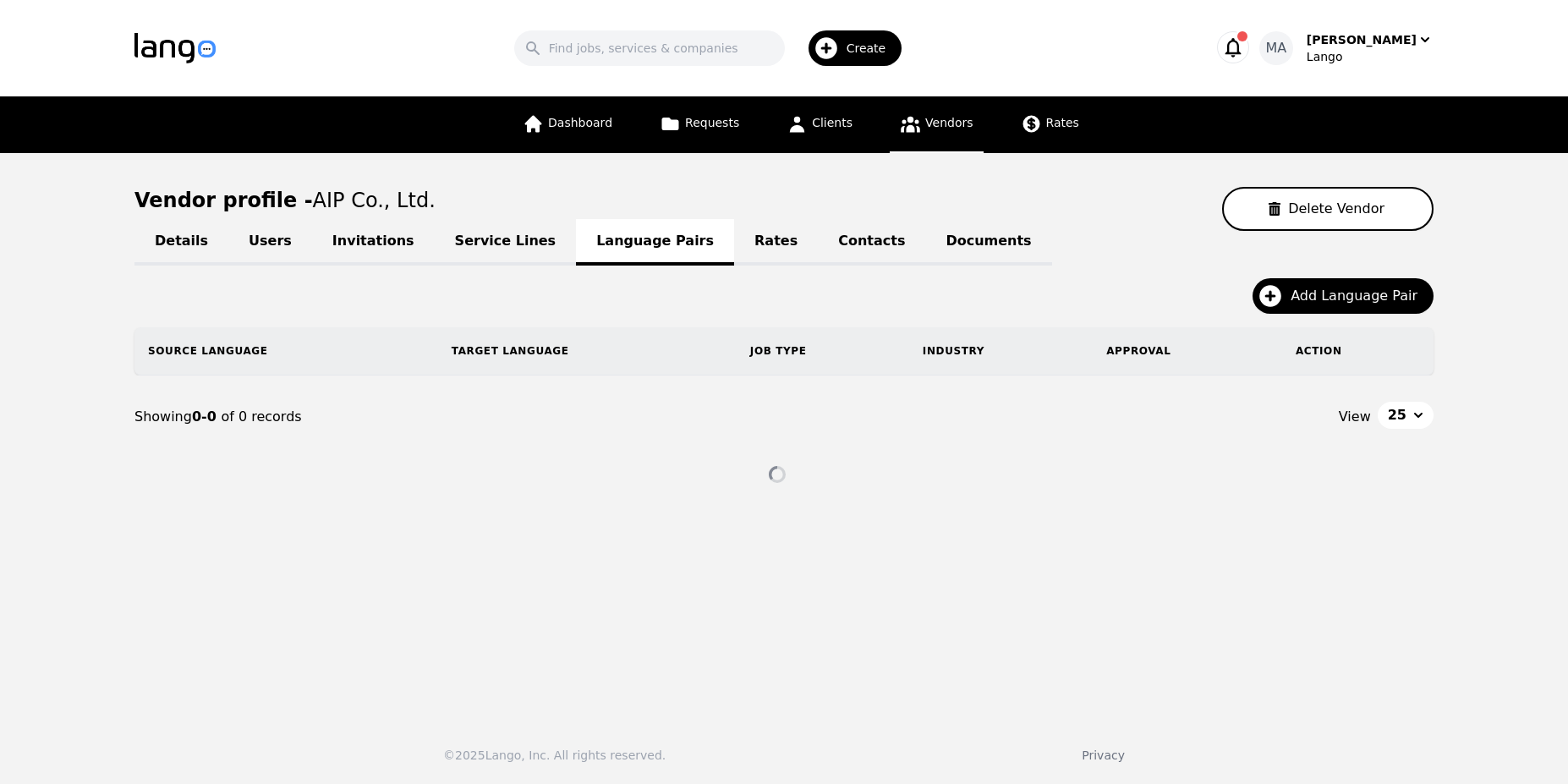
drag, startPoint x: 548, startPoint y: 238, endPoint x: 503, endPoint y: 232, distance: 45.4
click at [545, 238] on div "Details Users Invitations Service Lines Language Pairs Rates Contacts Documents" at bounding box center [784, 240] width 1299 height 20
click at [492, 230] on link "Service Lines" at bounding box center [505, 242] width 142 height 46
